Goal: Navigation & Orientation: Understand site structure

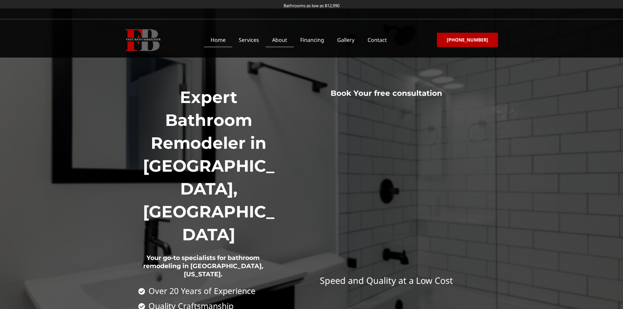
click at [290, 41] on link "About" at bounding box center [279, 39] width 28 height 15
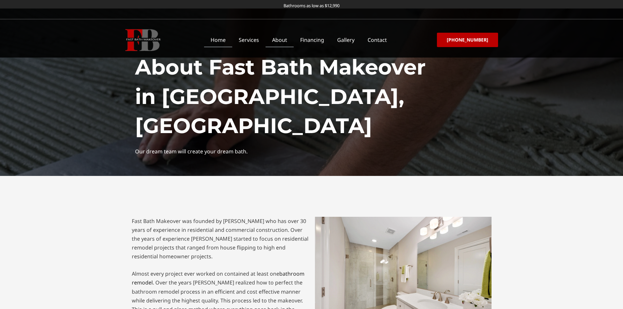
click at [221, 41] on link "Home" at bounding box center [218, 39] width 28 height 15
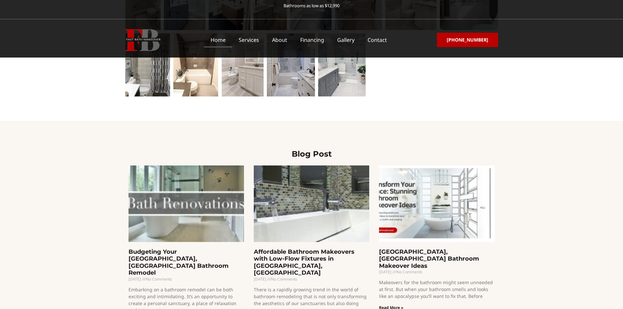
scroll to position [1295, 0]
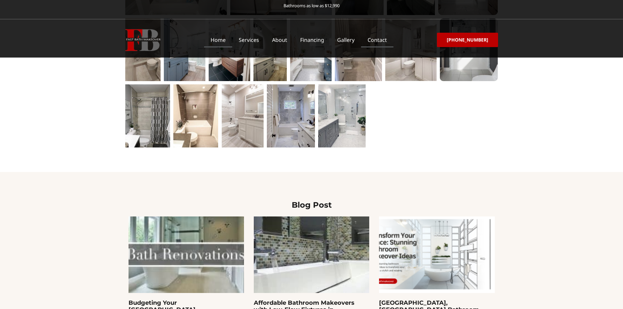
click at [384, 39] on link "Contact" at bounding box center [377, 39] width 32 height 15
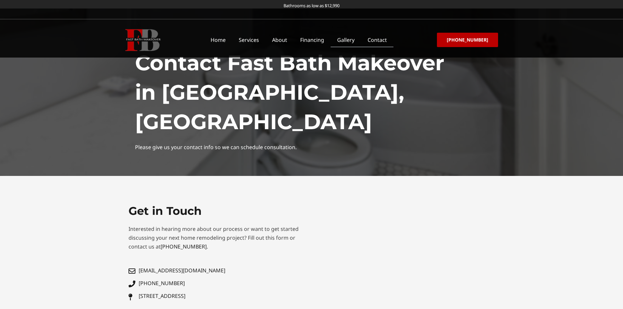
click at [344, 43] on link "Gallery" at bounding box center [345, 39] width 30 height 15
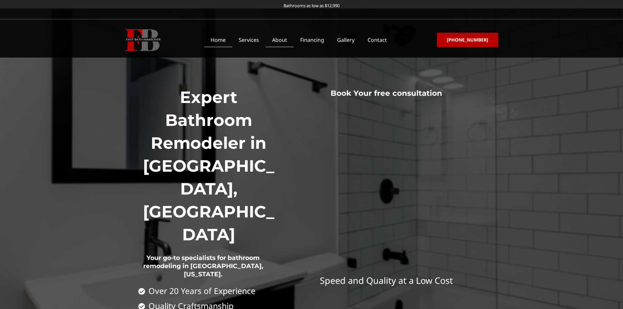
click at [288, 40] on link "About" at bounding box center [279, 39] width 28 height 15
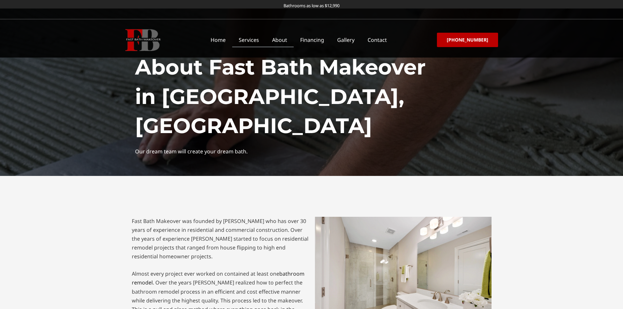
click at [260, 39] on link "Services" at bounding box center [248, 39] width 33 height 15
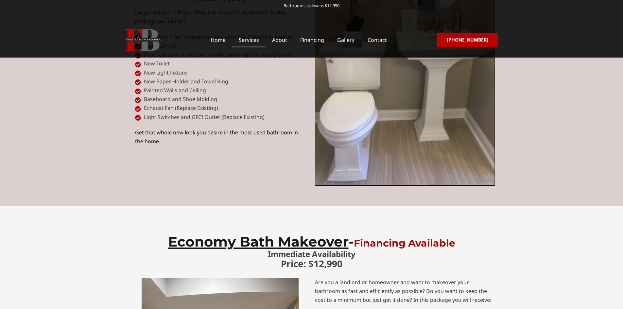
scroll to position [2386, 0]
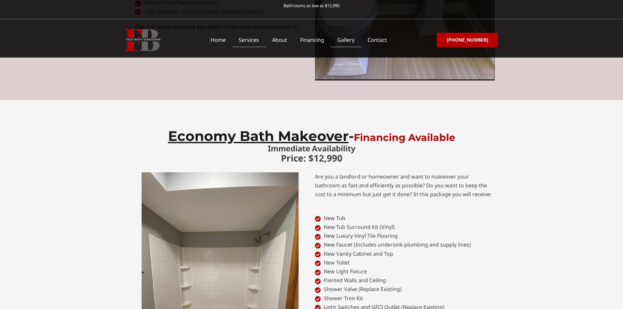
click at [354, 39] on link "Gallery" at bounding box center [345, 39] width 30 height 15
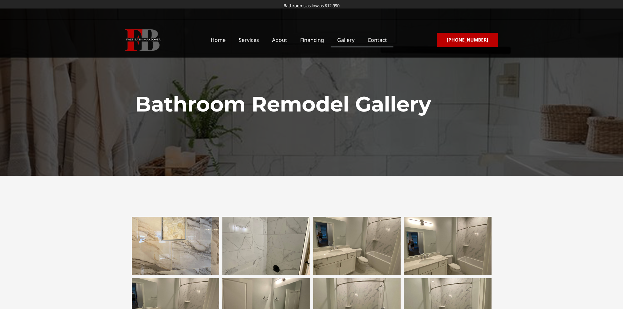
click at [384, 39] on link "Contact" at bounding box center [377, 39] width 32 height 15
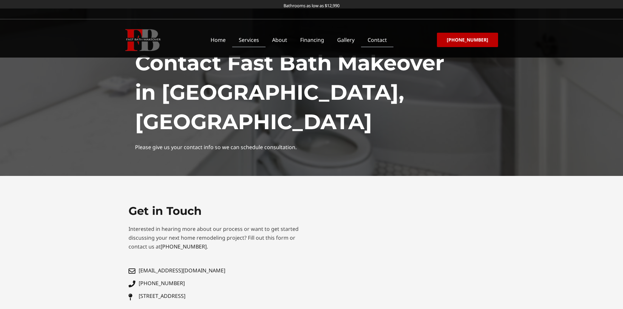
click at [261, 39] on link "Services" at bounding box center [248, 39] width 33 height 15
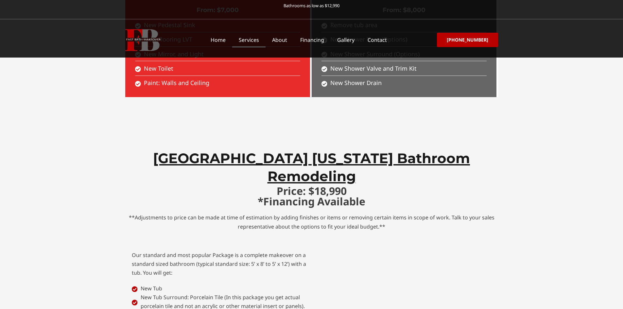
scroll to position [1340, 0]
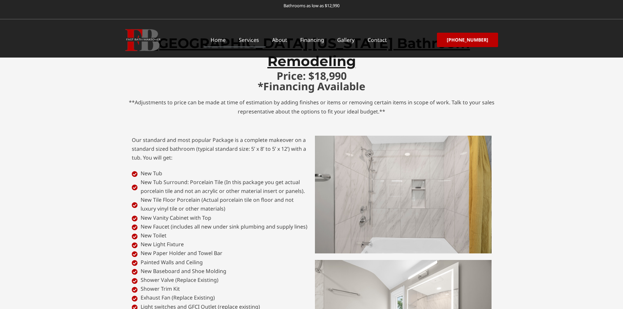
click at [218, 41] on link "Home" at bounding box center [218, 39] width 28 height 15
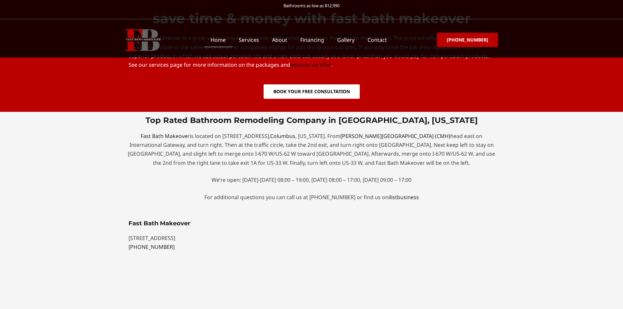
scroll to position [1732, 0]
